Goal: Find contact information: Find contact information

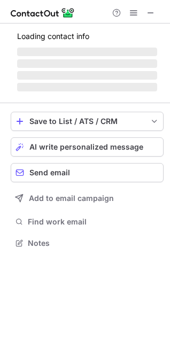
scroll to position [249, 170]
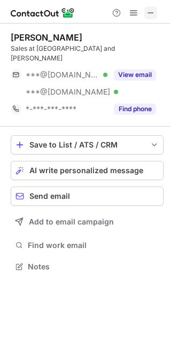
click at [148, 11] on span at bounding box center [150, 13] width 9 height 9
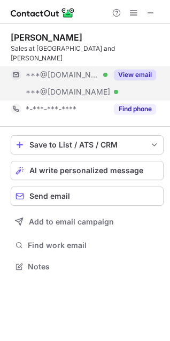
click at [139, 69] on button "View email" at bounding box center [135, 74] width 42 height 11
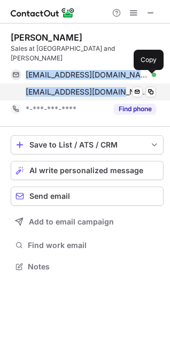
drag, startPoint x: 25, startPoint y: 59, endPoint x: 124, endPoint y: 81, distance: 101.0
click at [124, 81] on div "mmm341@msn.com Verified Send email Copy mirandameans@yahoo.com Verified Send em…" at bounding box center [83, 83] width 145 height 34
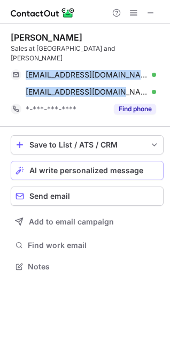
copy div "mmm341@msn.com Verified Send email Copy mirandameans@yahoo.com"
click at [149, 10] on span at bounding box center [150, 13] width 9 height 9
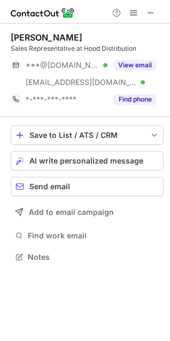
scroll to position [249, 170]
click at [148, 11] on span at bounding box center [150, 13] width 9 height 9
